Goal: Download file/media

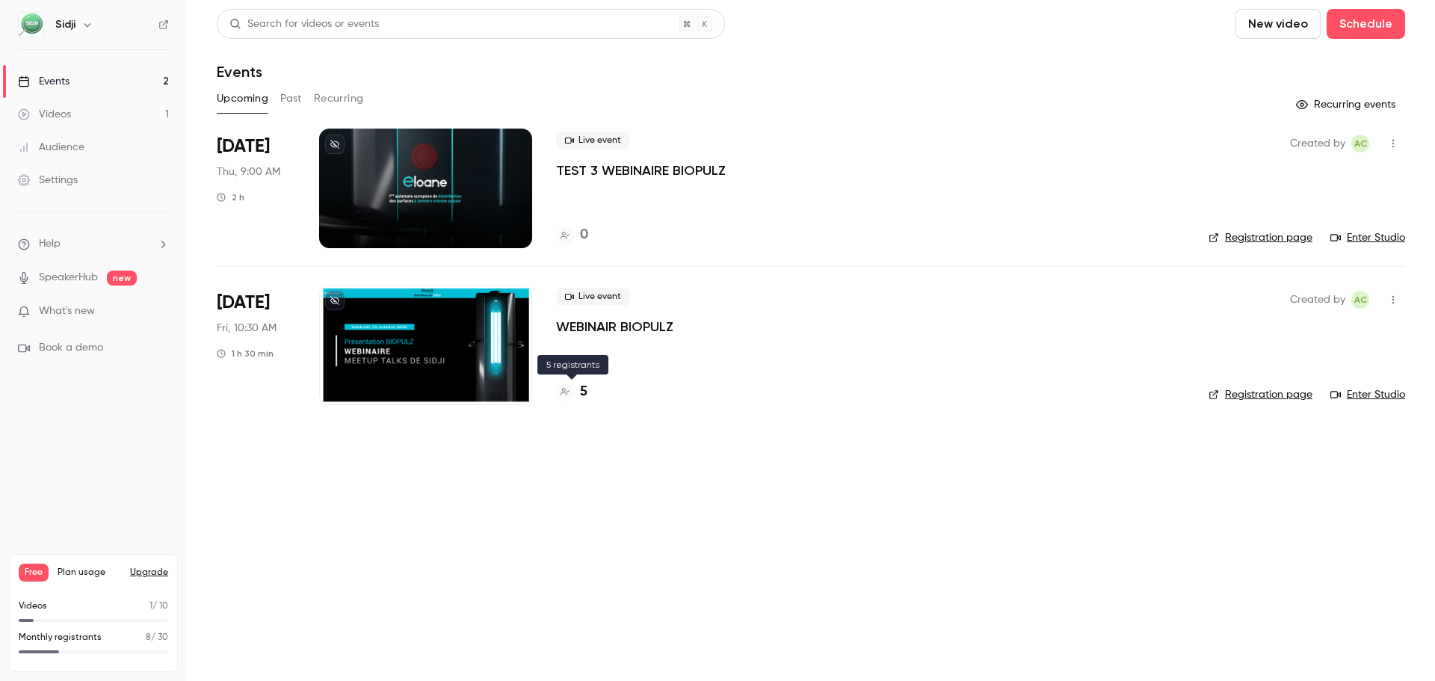
click at [575, 385] on div "5" at bounding box center [571, 392] width 31 height 20
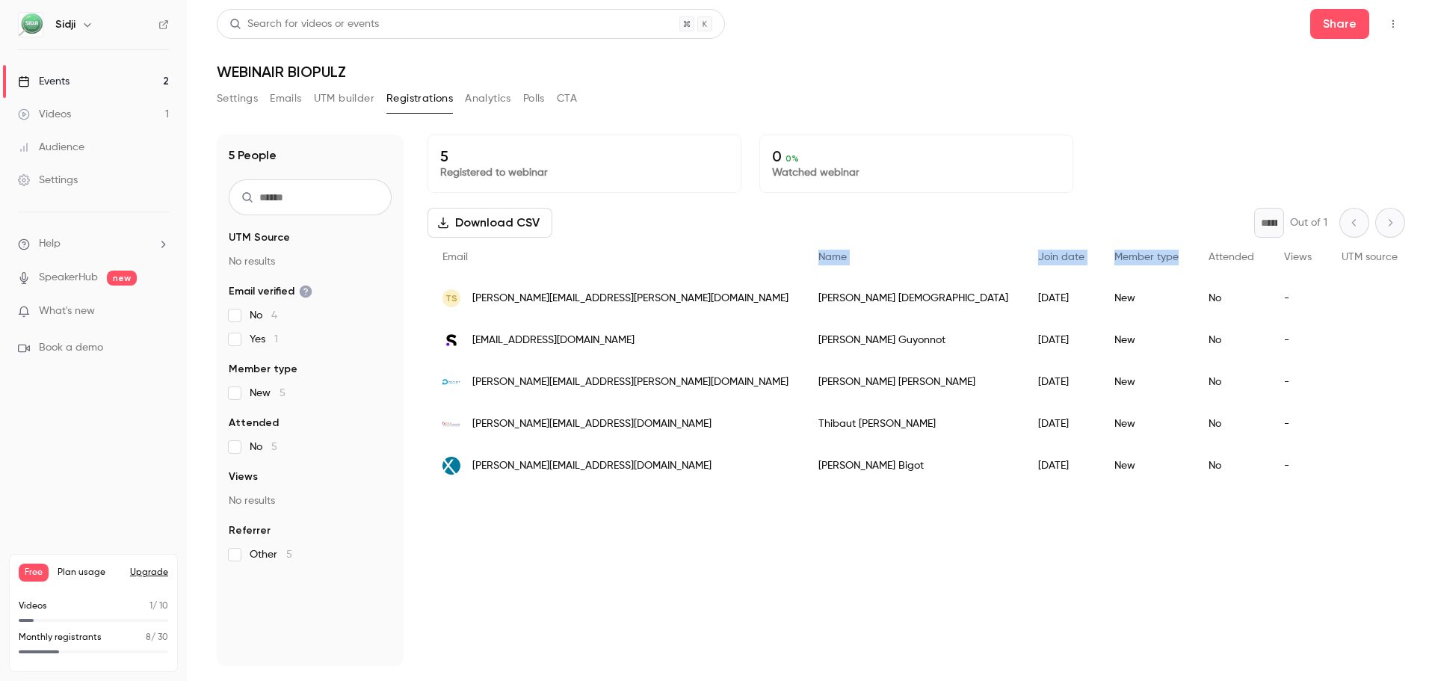
drag, startPoint x: 717, startPoint y: 256, endPoint x: 1058, endPoint y: 257, distance: 340.9
click at [1058, 257] on div "Email Name Join date Member type Attended Views UTM source UTM medium UTM campa…" at bounding box center [1152, 258] width 1448 height 40
click at [1110, 228] on div "Download CSV * Out of 1" at bounding box center [917, 223] width 978 height 30
drag, startPoint x: 440, startPoint y: 259, endPoint x: 1357, endPoint y: 261, distance: 916.4
click at [1357, 261] on div "Email Name Join date Member type Attended Views UTM source UTM medium UTM campa…" at bounding box center [1152, 258] width 1448 height 40
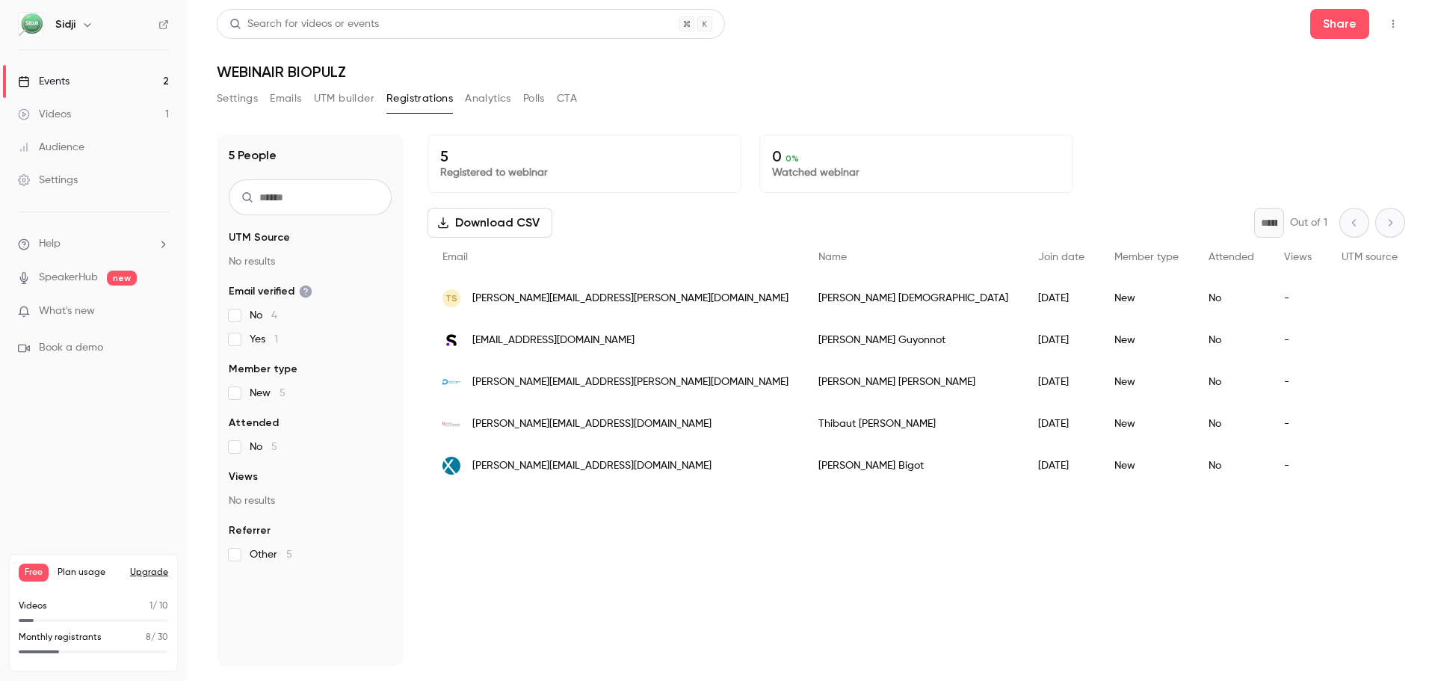
click at [1115, 588] on div "5 Registered to webinar 0 0 % Watched webinar Download CSV * Out of 1 Email Nam…" at bounding box center [917, 400] width 978 height 531
click at [130, 84] on link "Events 2" at bounding box center [93, 81] width 187 height 33
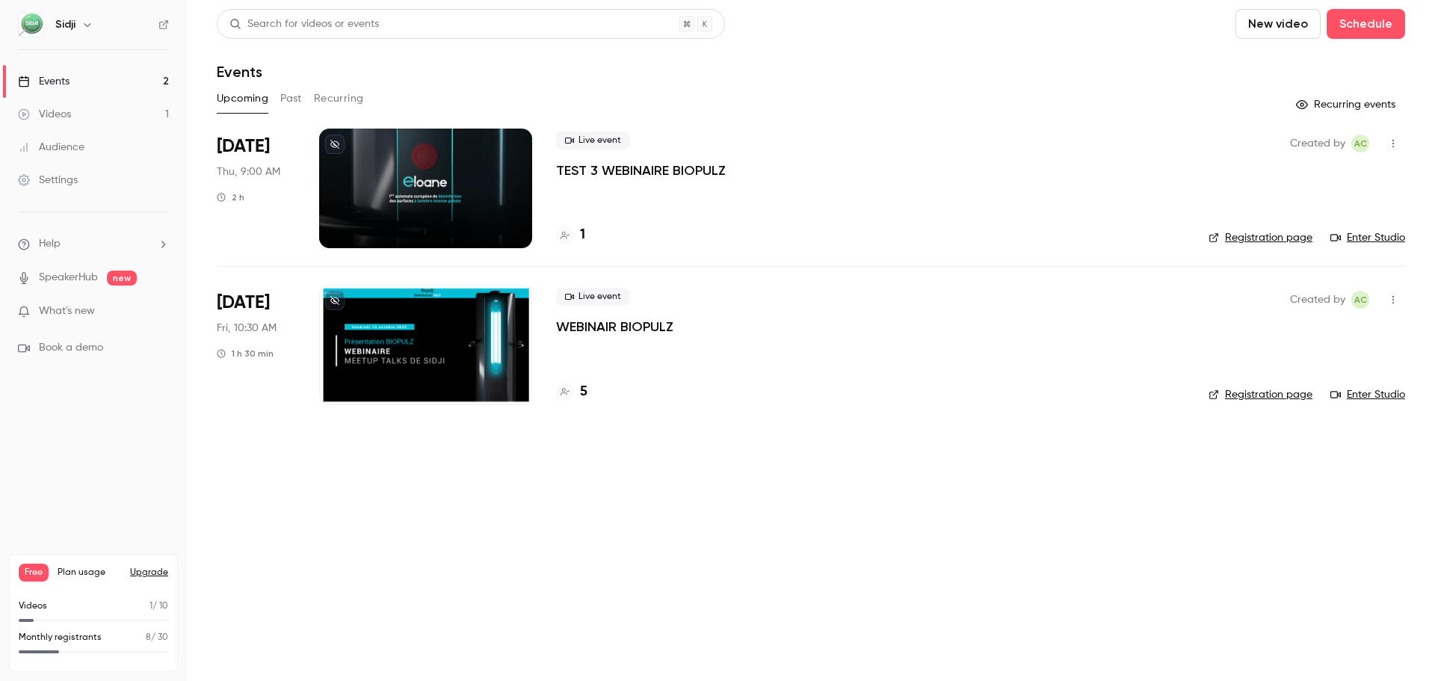
click at [563, 240] on div at bounding box center [565, 235] width 18 height 18
